Goal: Find specific page/section: Find specific page/section

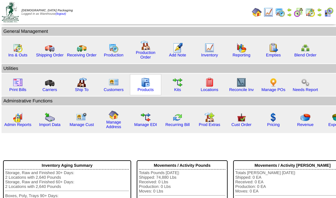
click at [149, 80] on img at bounding box center [146, 83] width 10 height 10
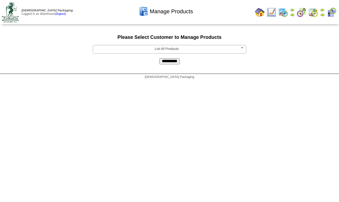
click at [243, 47] on b at bounding box center [244, 49] width 6 height 8
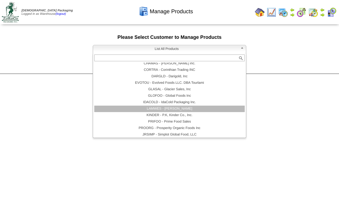
scroll to position [55, 0]
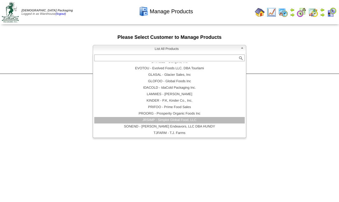
click at [171, 120] on li "JRSIMP - Simplot Global Food, LLC" at bounding box center [169, 120] width 151 height 6
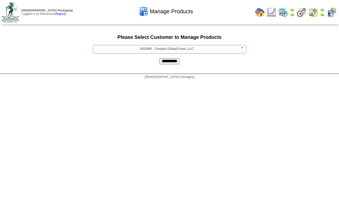
click at [177, 58] on input "**********" at bounding box center [169, 61] width 20 height 6
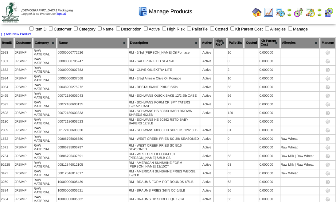
scroll to position [781, 0]
